Goal: Information Seeking & Learning: Learn about a topic

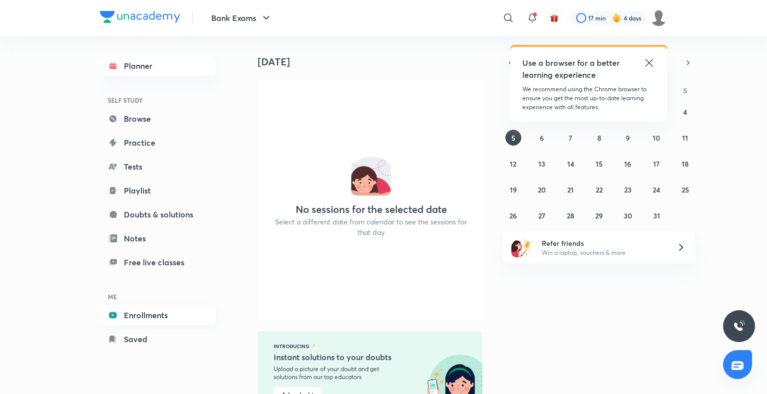
click at [196, 318] on link "Enrollments" at bounding box center [158, 315] width 116 height 20
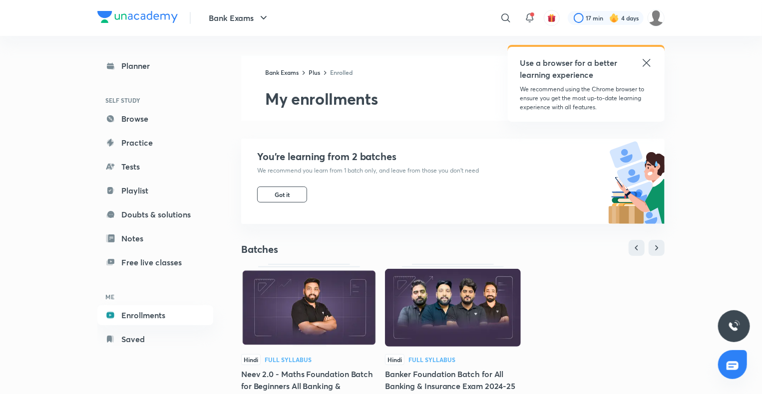
click at [344, 320] on img at bounding box center [309, 308] width 136 height 78
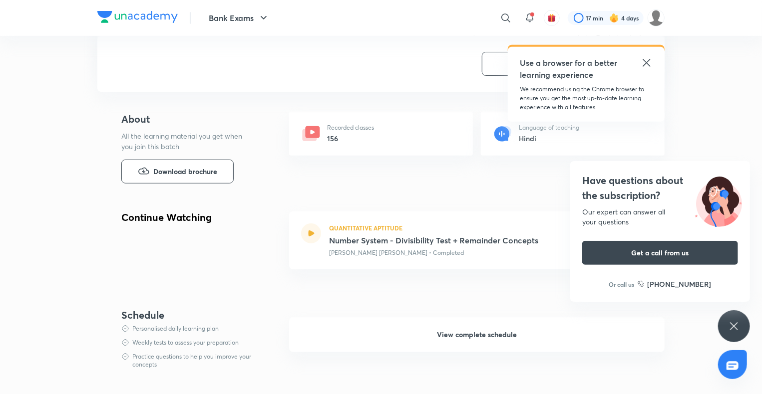
scroll to position [209, 0]
click at [326, 238] on div "QUANTITATIVE APTITUDE Number System - Divisibility Test + Remainder Concepts Ar…" at bounding box center [476, 240] width 375 height 58
